Goal: Use online tool/utility: Utilize a website feature to perform a specific function

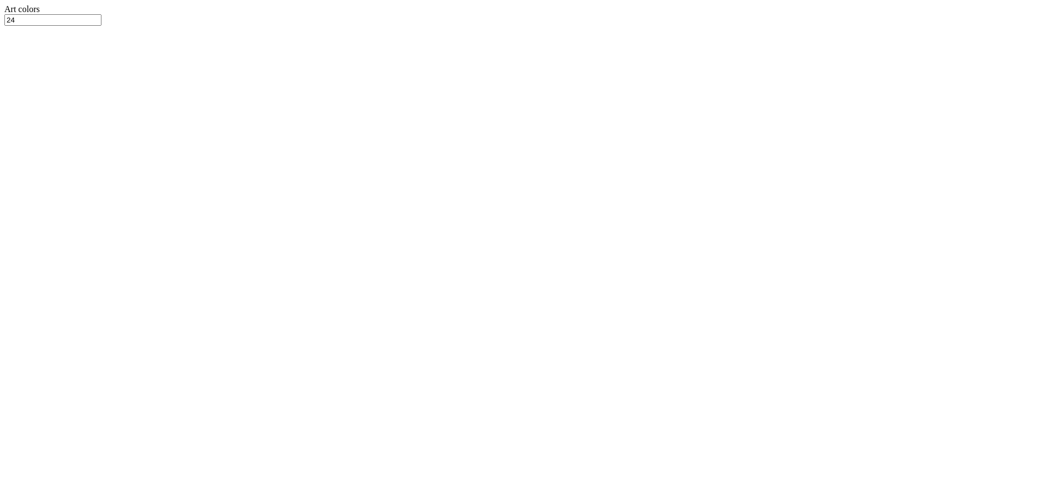
type input "5.00"
type input "1.59"
type input "3.00"
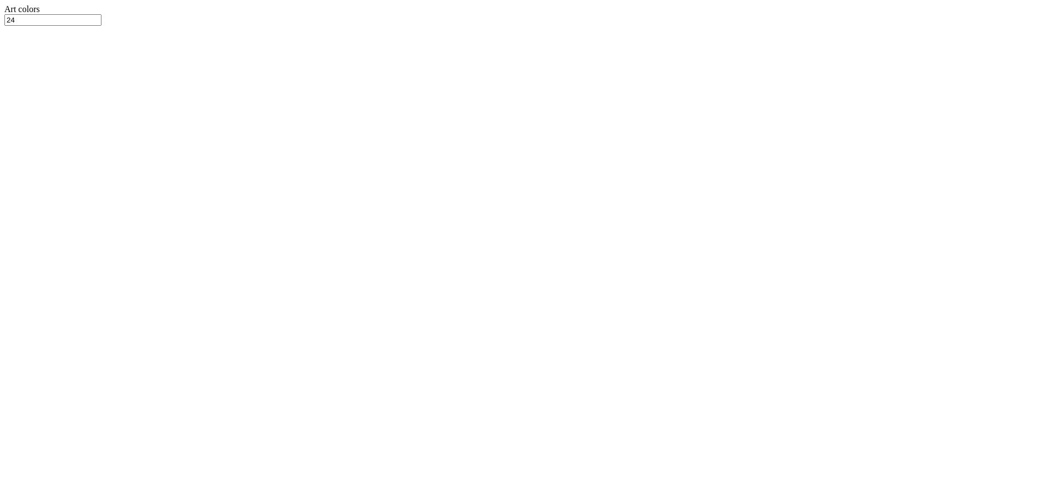
type input "6.00"
type input "1.90"
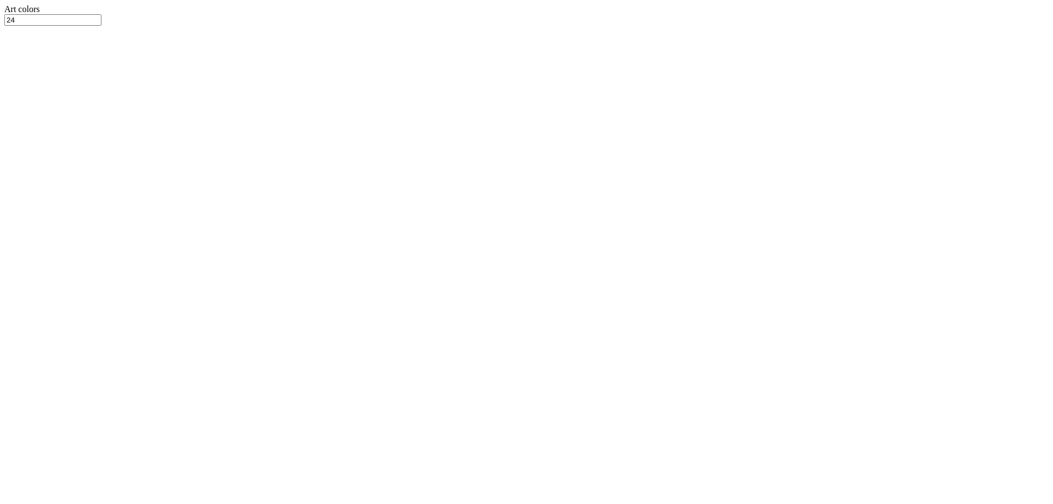
type input "3.00"
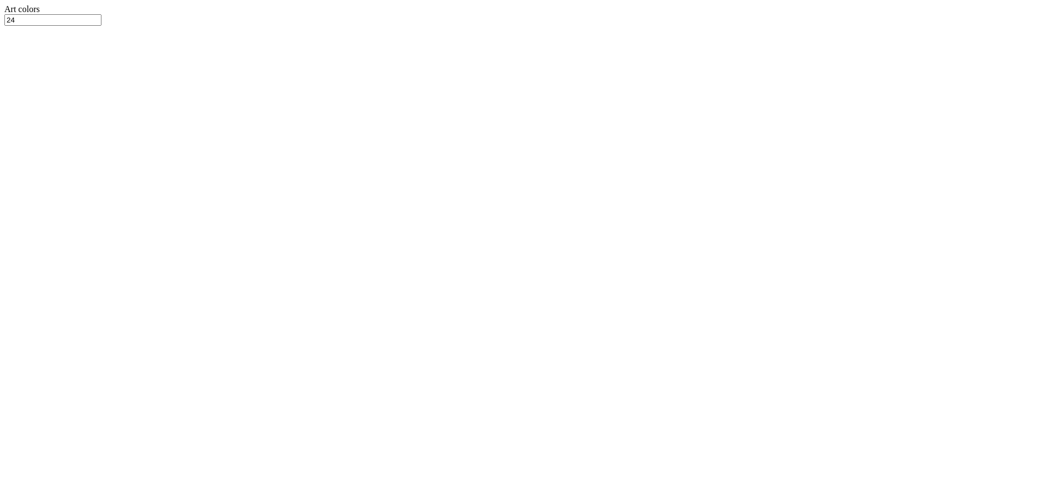
type input "5.00"
type input "1.59"
type input "3.00"
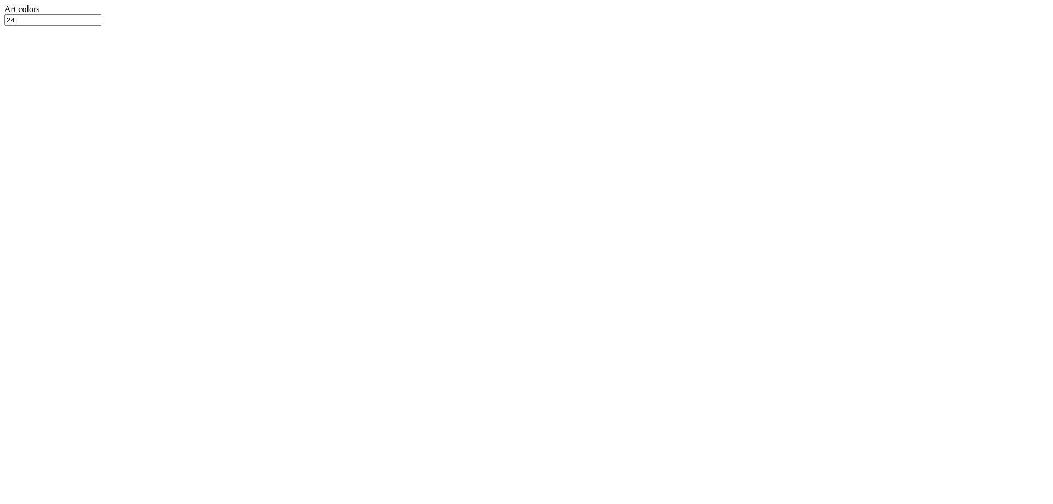
type input "12.50"
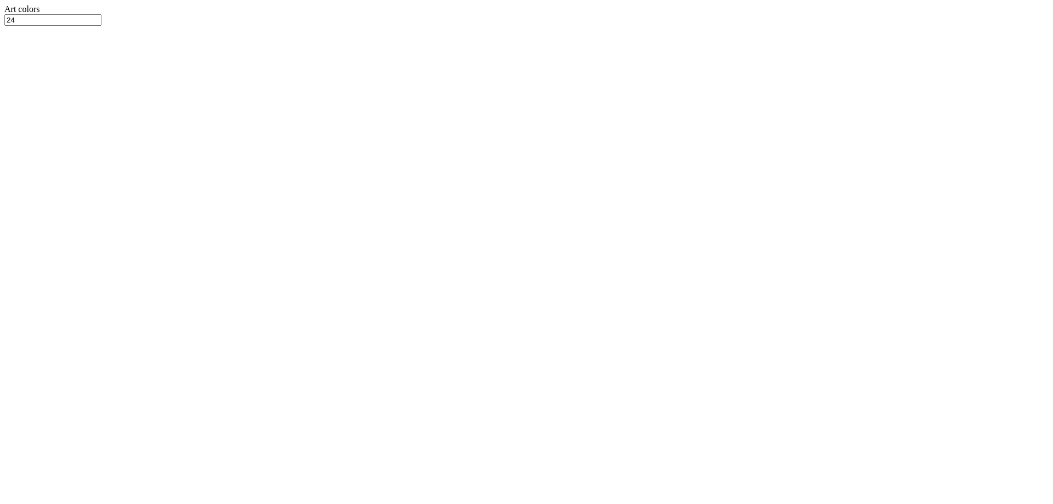
type input "9.53"
type input "3.00"
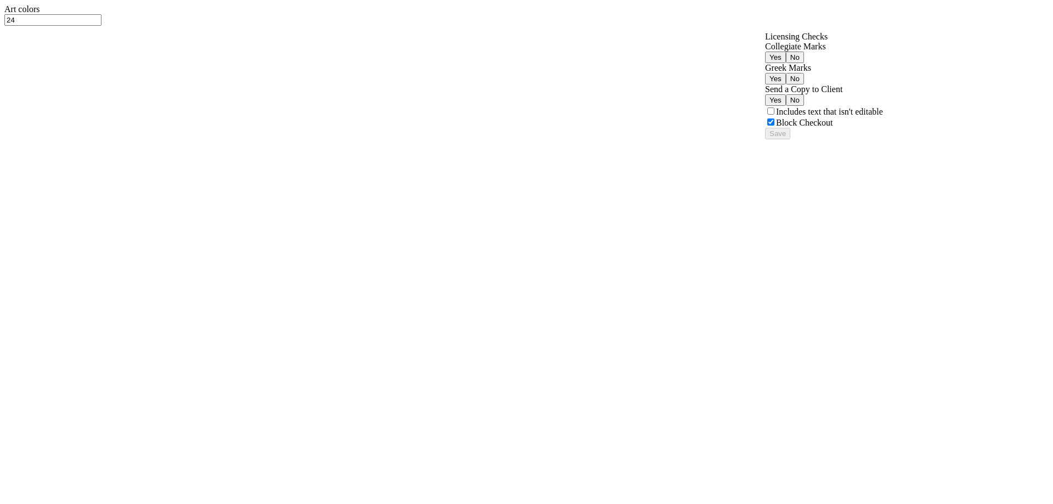
click at [804, 84] on button "No" at bounding box center [795, 79] width 18 height 12
click at [786, 63] on button "Yes" at bounding box center [775, 58] width 21 height 12
click at [790, 139] on button "Save" at bounding box center [777, 134] width 25 height 12
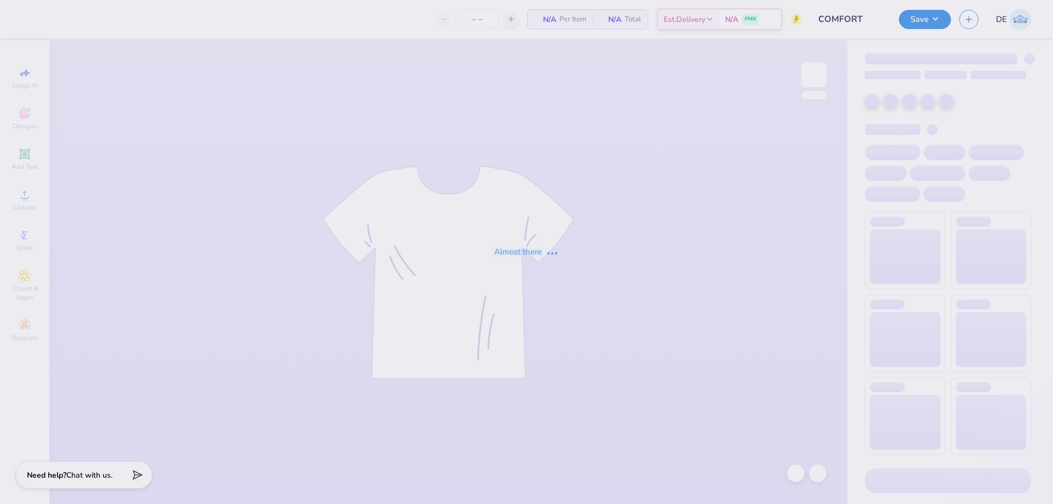
type input "20"
